Goal: Information Seeking & Learning: Learn about a topic

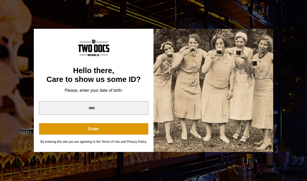
scroll to position [104, 0]
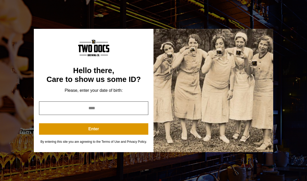
click at [116, 114] on input "year" at bounding box center [93, 108] width 109 height 14
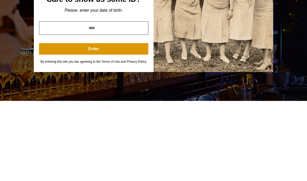
type input "****"
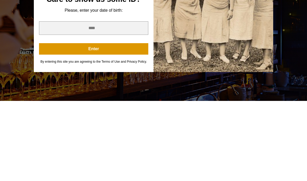
click at [106, 123] on button "Enter" at bounding box center [93, 128] width 109 height 11
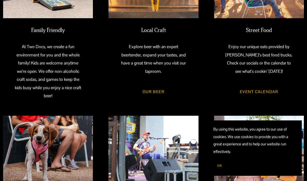
scroll to position [236, 0]
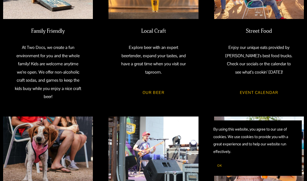
click at [265, 92] on link "Event Calendar" at bounding box center [259, 92] width 54 height 14
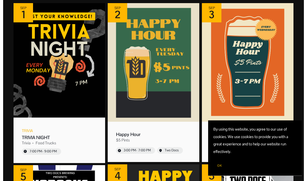
scroll to position [105, 0]
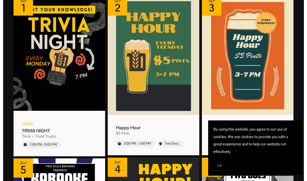
click at [52, 134] on div "Food Trucks" at bounding box center [46, 136] width 21 height 5
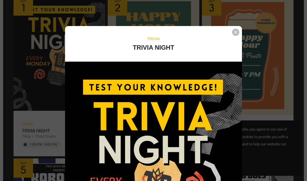
click at [233, 35] on div "Event details popup" at bounding box center [235, 32] width 7 height 7
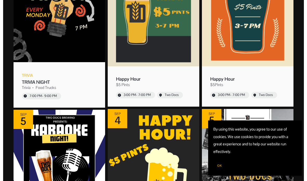
scroll to position [153, 0]
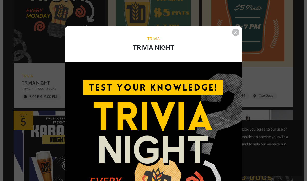
scroll to position [126, 0]
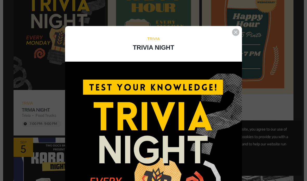
click at [236, 29] on div "Event details popup" at bounding box center [235, 32] width 7 height 7
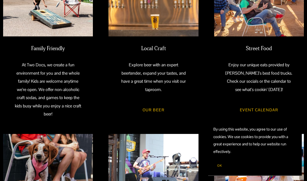
scroll to position [222, 0]
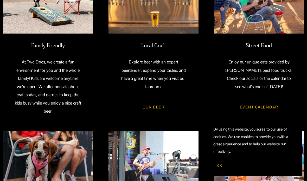
click at [260, 105] on link "Event Calendar" at bounding box center [259, 107] width 54 height 14
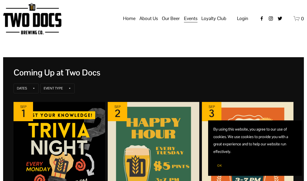
click at [78, 145] on img "Event: TRIVIA NIGHT" at bounding box center [59, 159] width 91 height 114
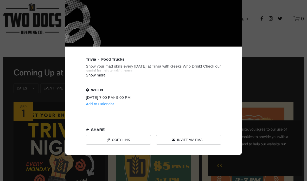
scroll to position [241, 0]
